Goal: Transaction & Acquisition: Obtain resource

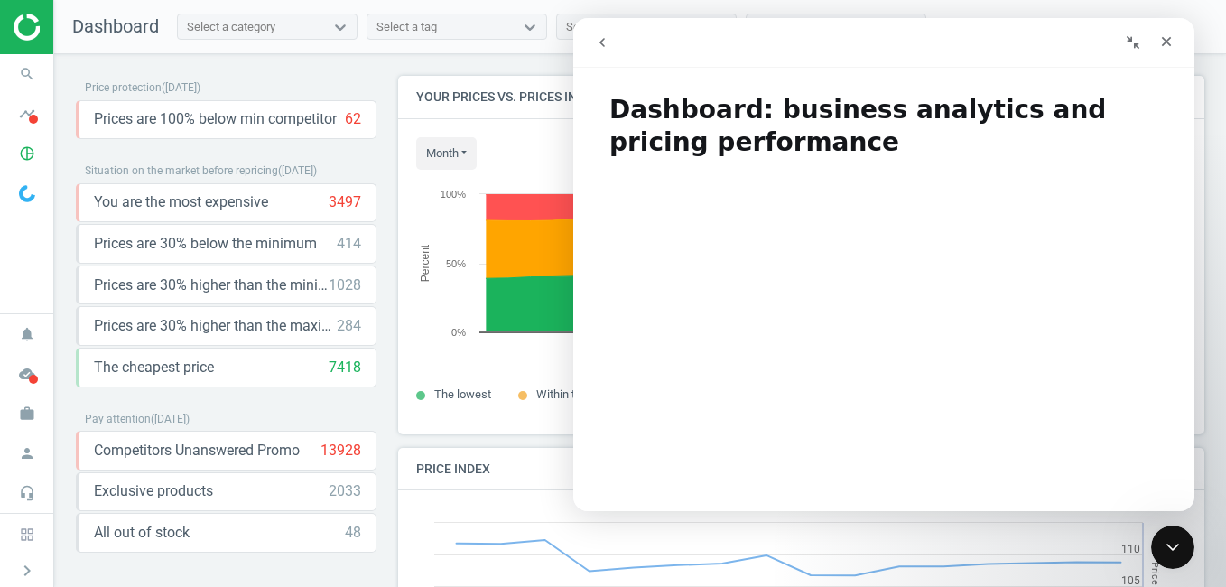
scroll to position [385, 820]
click at [1168, 43] on icon "Close" at bounding box center [1167, 42] width 10 height 10
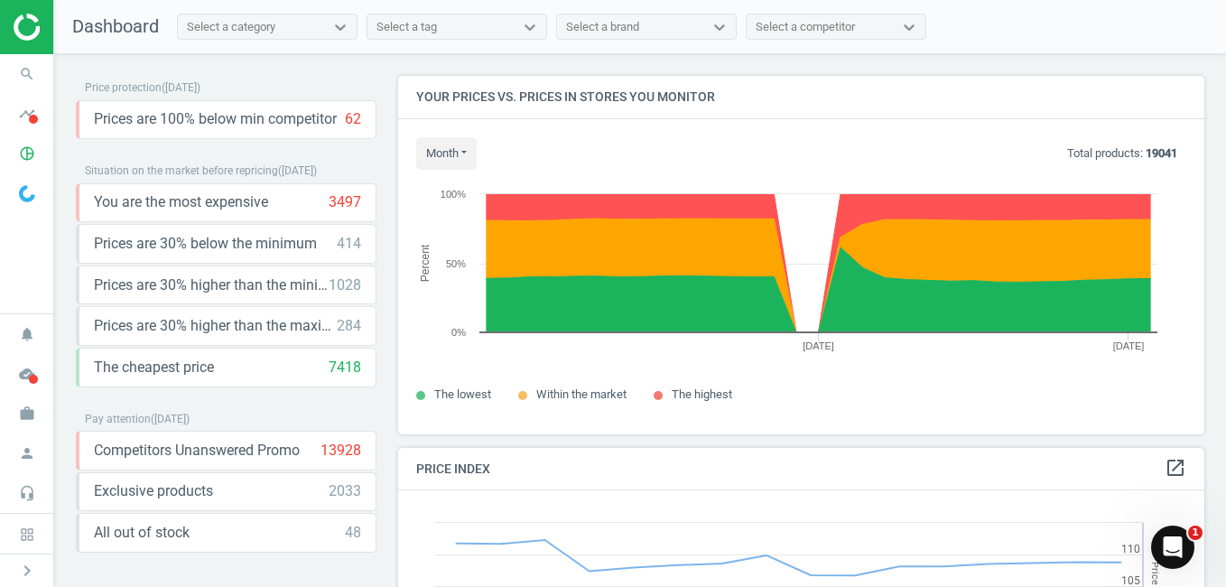
scroll to position [0, 0]
click at [30, 153] on icon "pie_chart_outlined" at bounding box center [27, 153] width 34 height 34
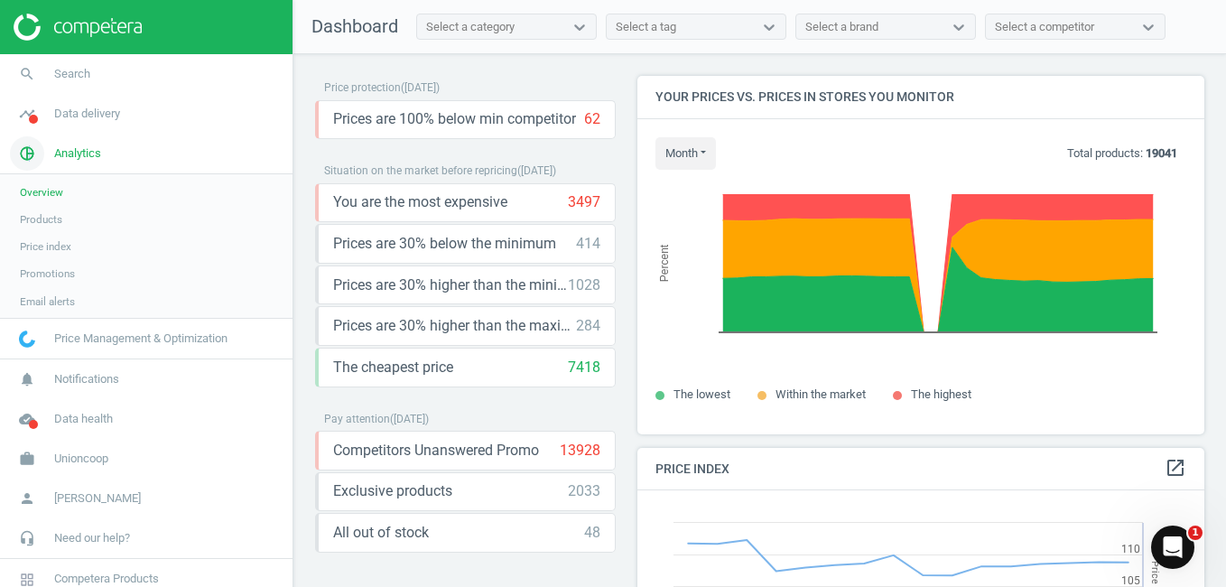
scroll to position [443, 581]
drag, startPoint x: 30, startPoint y: 153, endPoint x: 45, endPoint y: 218, distance: 67.7
click at [45, 218] on span "Products" at bounding box center [41, 219] width 42 height 14
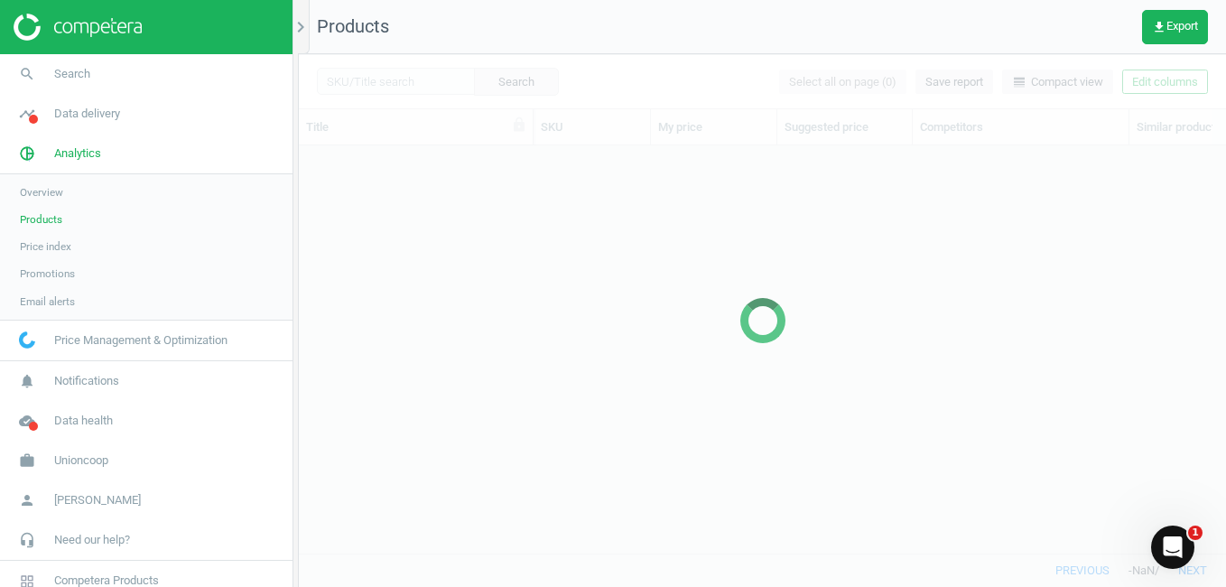
scroll to position [380, 913]
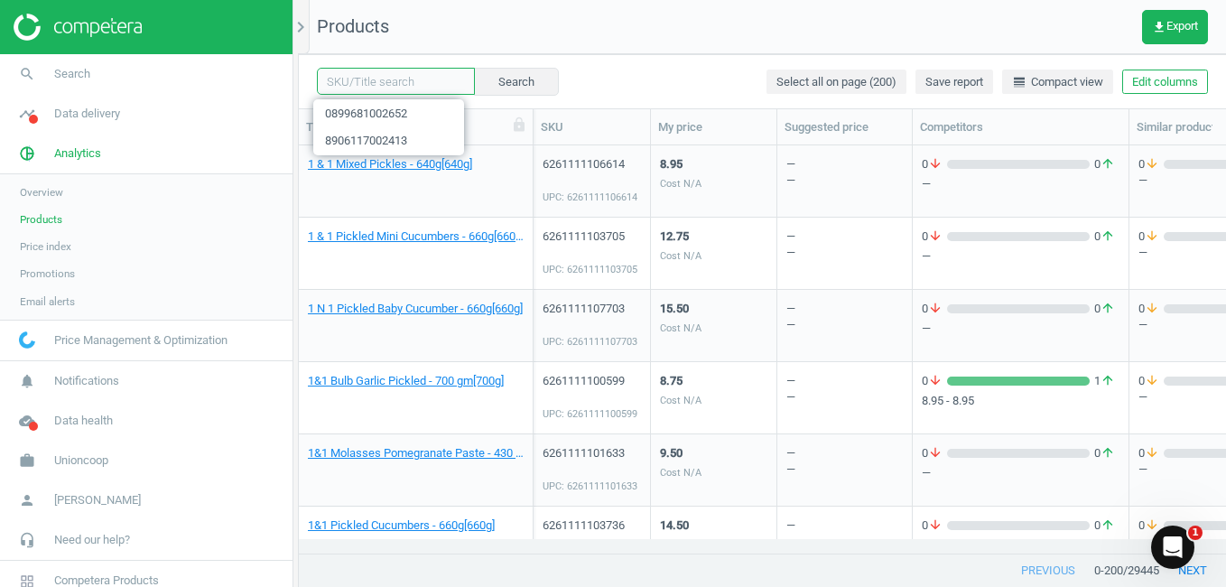
click at [396, 93] on input "text" at bounding box center [396, 81] width 158 height 27
paste input "9551022497817"
type input "9551022497817"
click at [504, 82] on button "Search" at bounding box center [515, 81] width 85 height 27
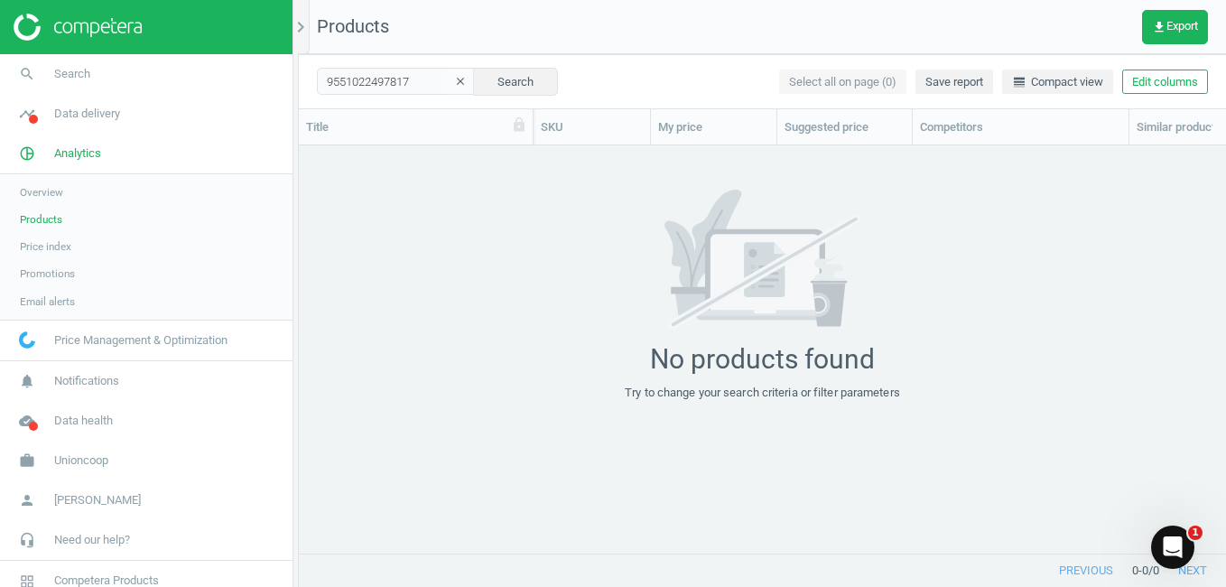
click at [454, 79] on icon "clear" at bounding box center [460, 81] width 13 height 13
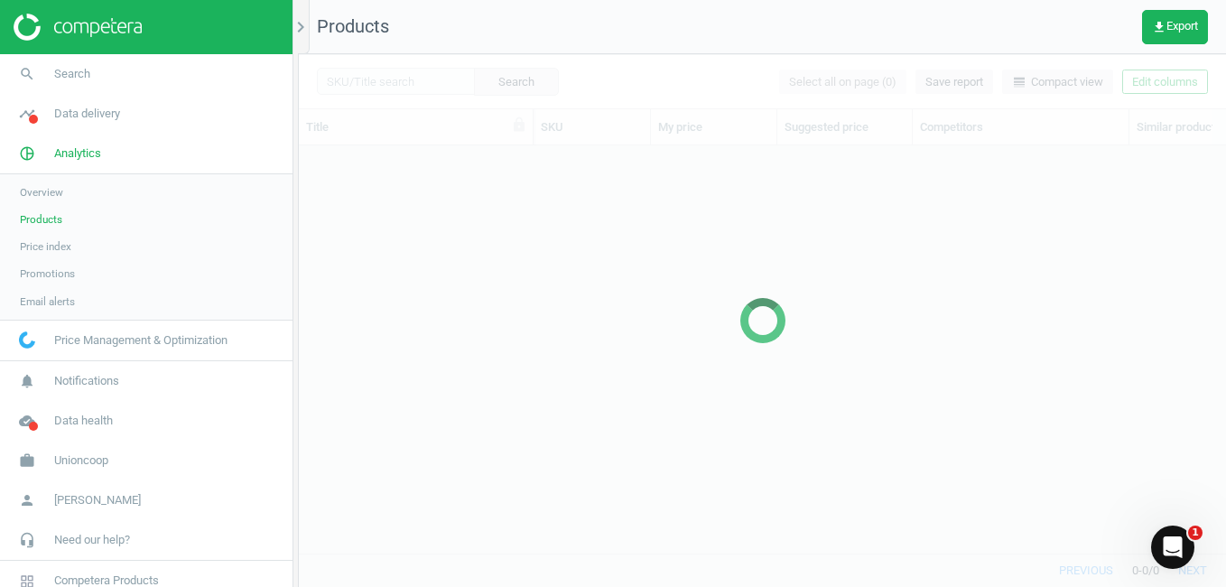
click at [390, 79] on div at bounding box center [762, 320] width 927 height 533
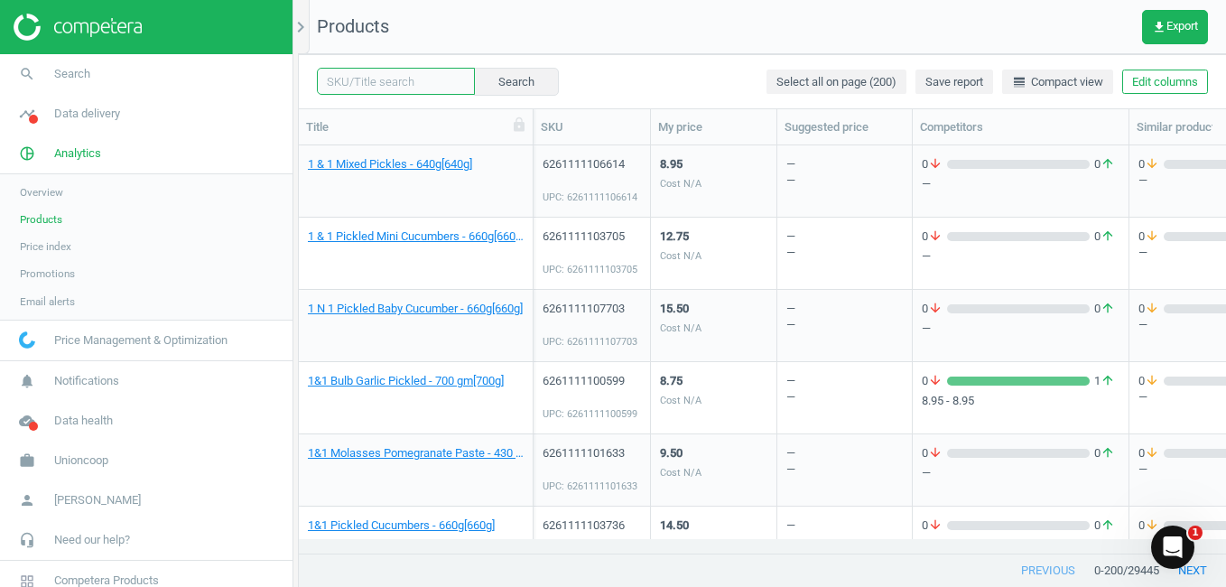
click at [412, 79] on input "text" at bounding box center [396, 81] width 158 height 27
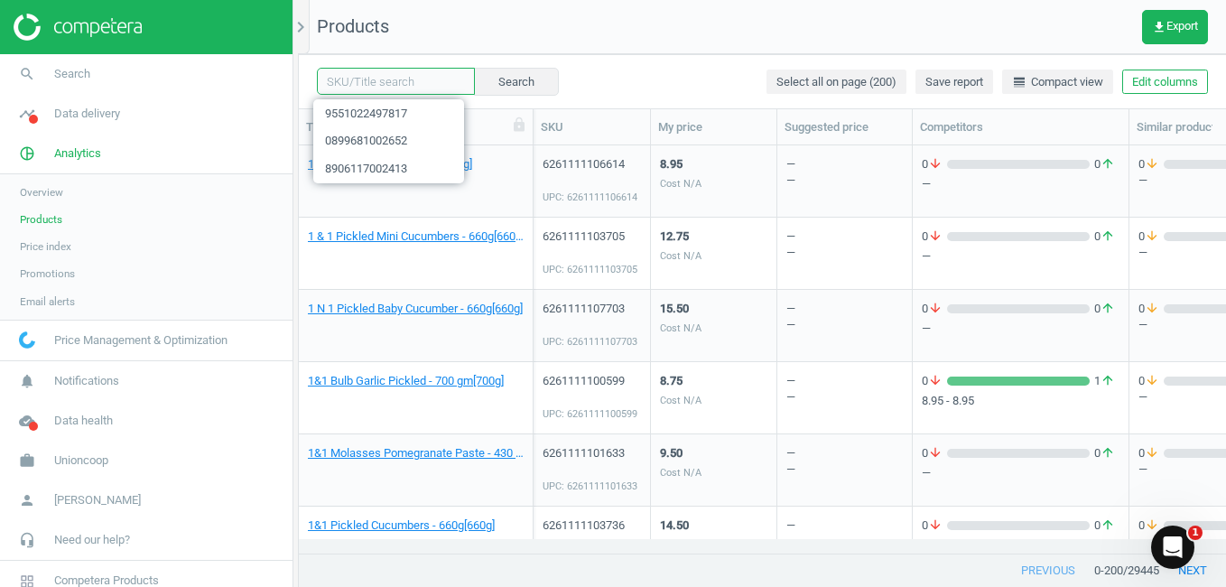
paste input "8801073113893"
type input "8801073113893"
click at [504, 78] on button "Search" at bounding box center [515, 81] width 85 height 27
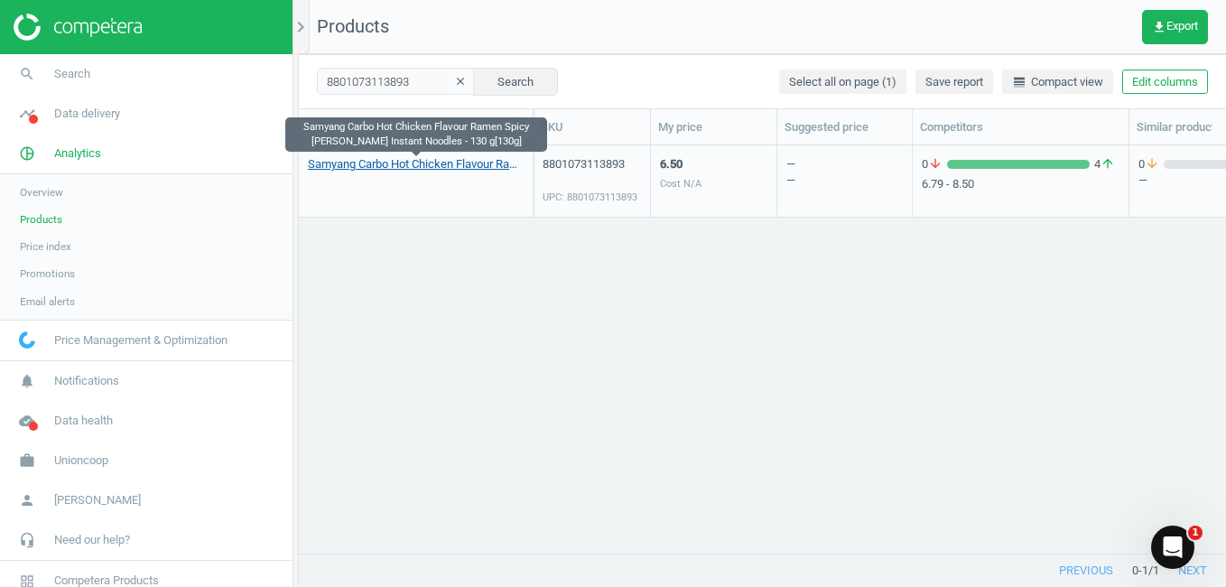
click at [446, 162] on link "Samyang Carbo Hot Chicken Flavour Ramen Spicy [PERSON_NAME] Instant Noodles - 1…" at bounding box center [416, 164] width 216 height 16
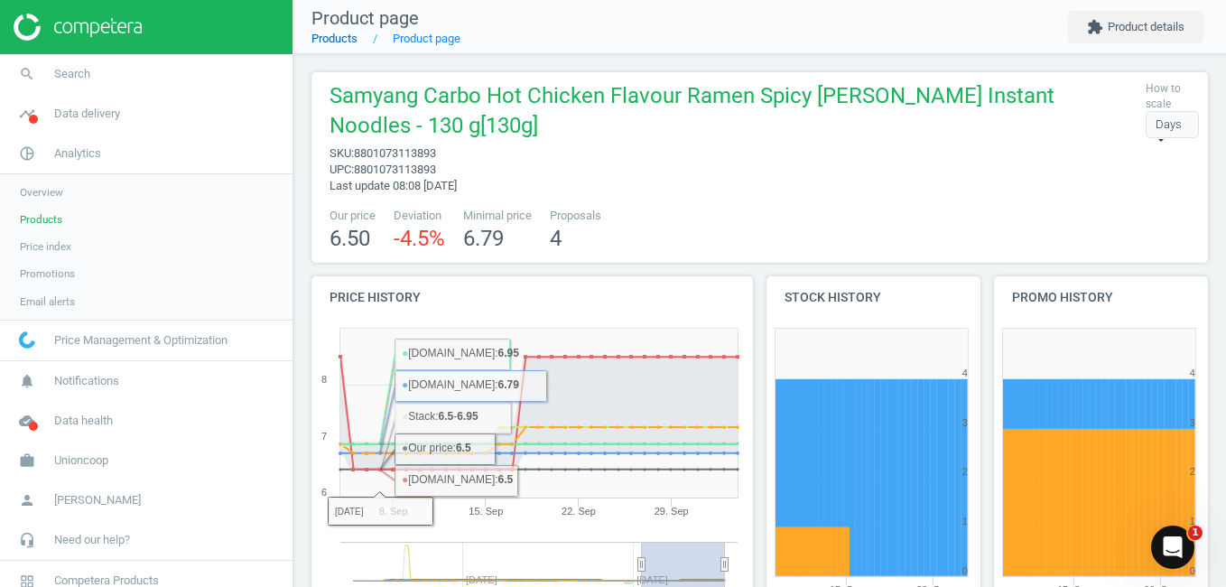
click at [331, 39] on link "Products" at bounding box center [334, 39] width 46 height 14
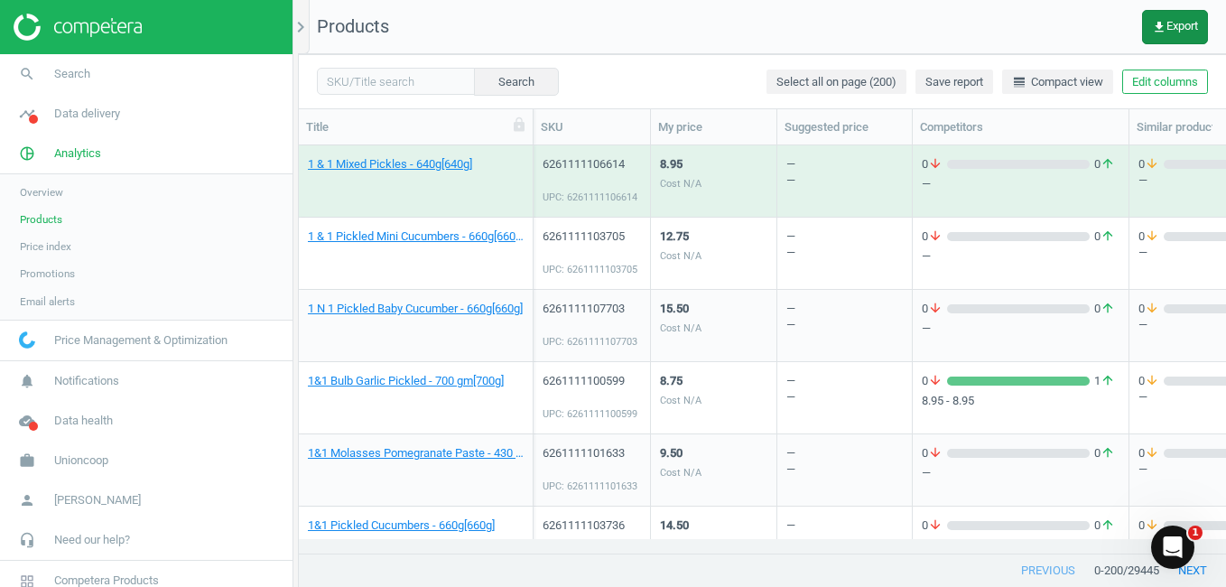
click at [1165, 27] on span "get_app Export" at bounding box center [1175, 27] width 46 height 14
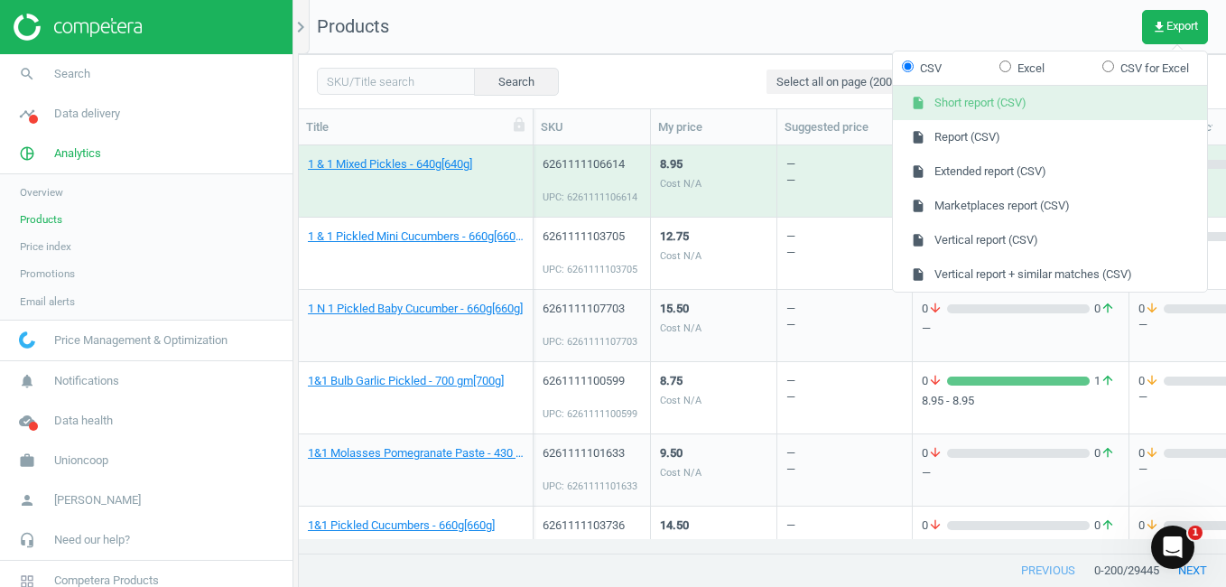
click at [1015, 106] on button "insert_drive_file Short report (CSV)" at bounding box center [1050, 103] width 314 height 34
